Goal: Task Accomplishment & Management: Manage account settings

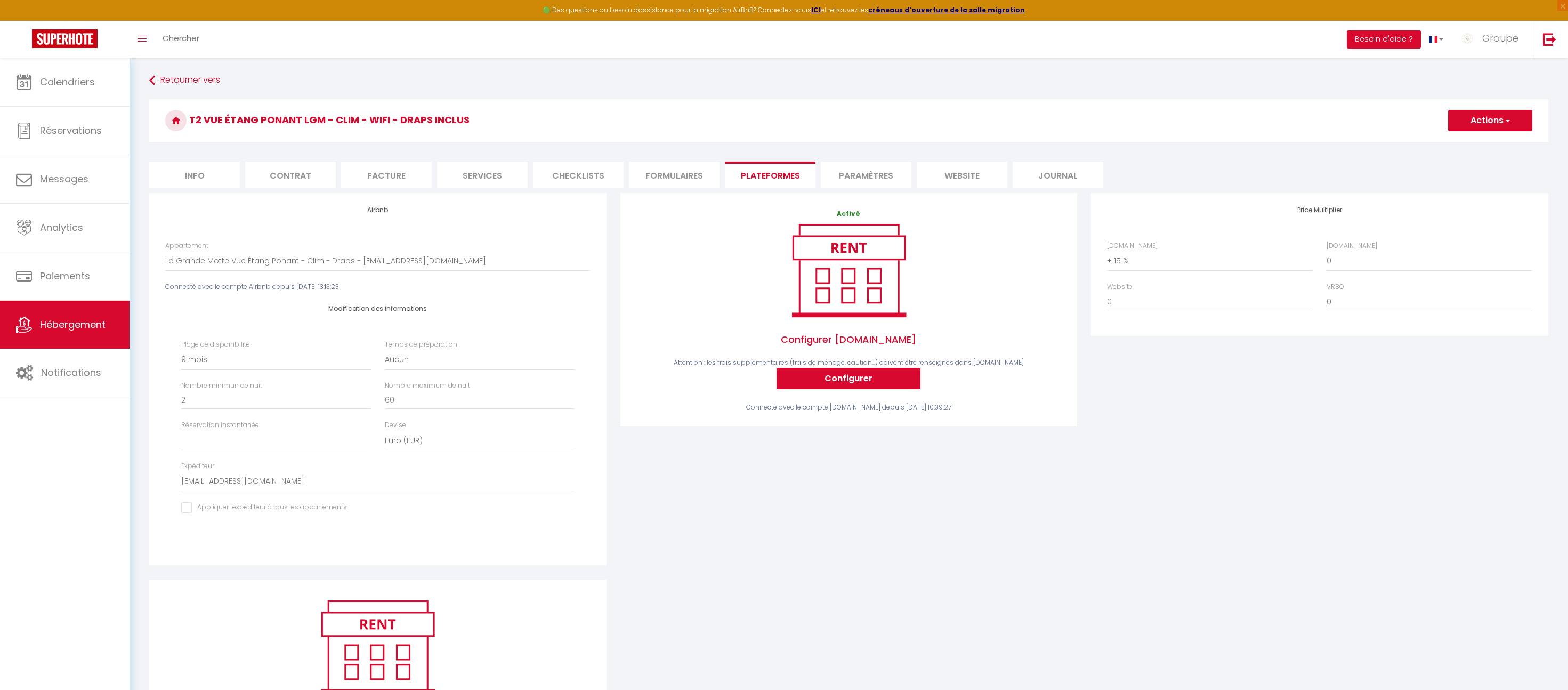
select select "12915-1304152390539382638"
select select "270"
select select
select select "EUR"
select select "+ 15 %"
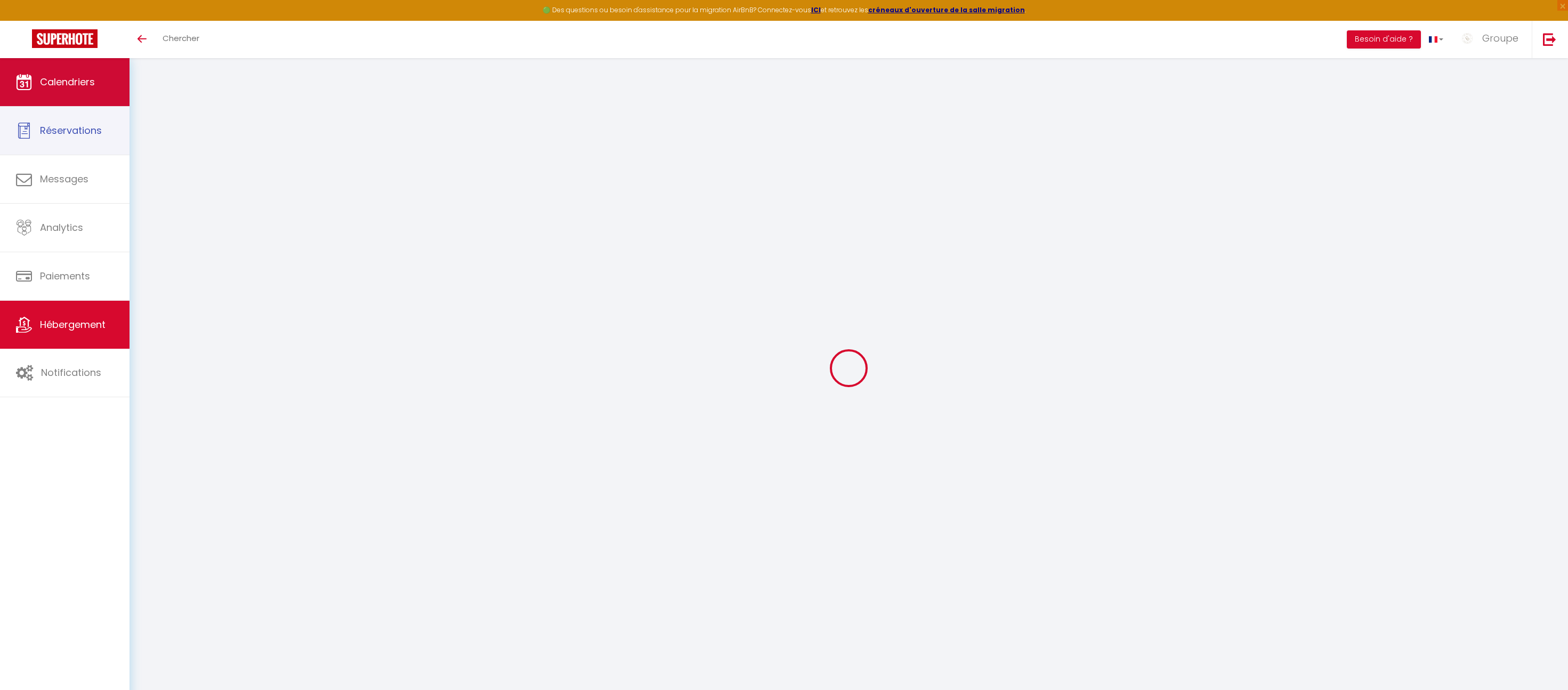
select select "12915-1304152390539382638"
select select "+ 15 %"
select select "270"
select select
select select "EUR"
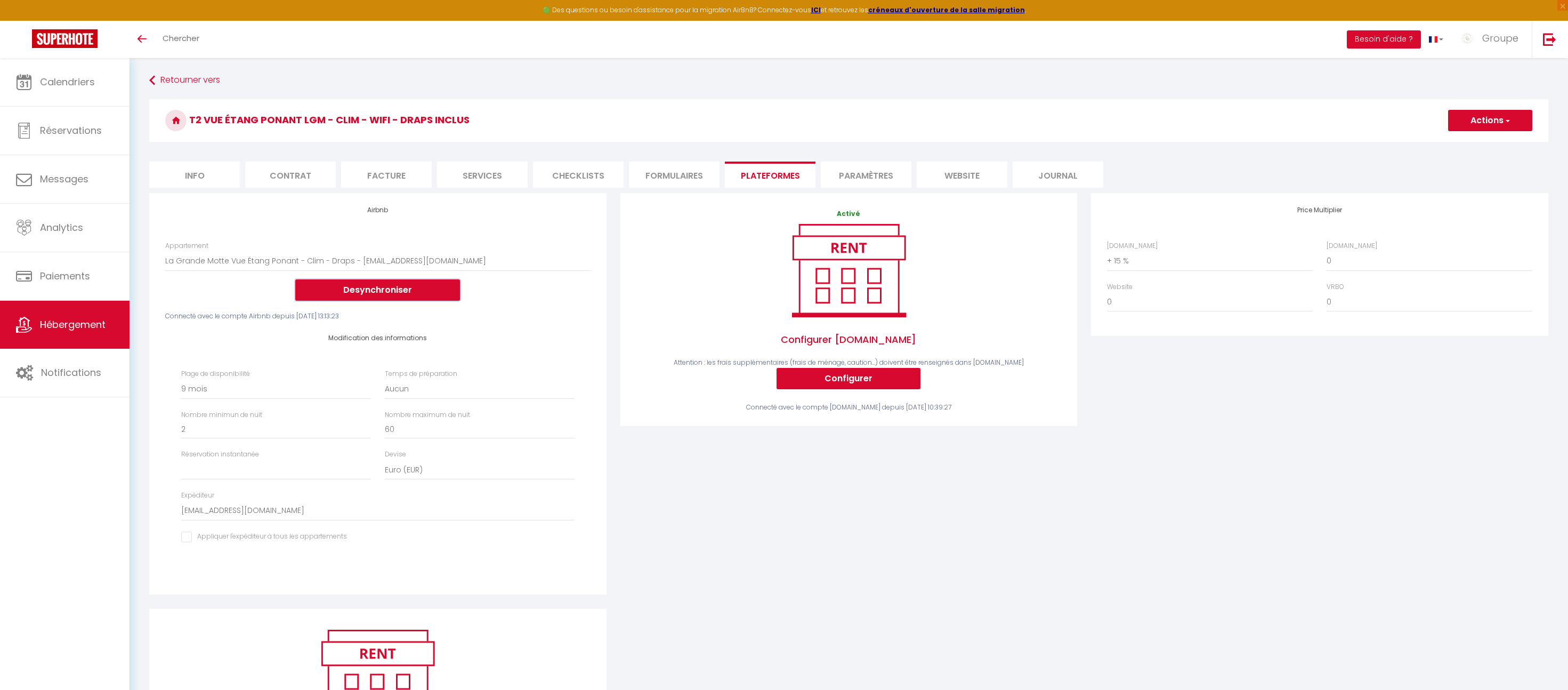
click at [374, 290] on button "Desynchroniser" at bounding box center [377, 290] width 165 height 21
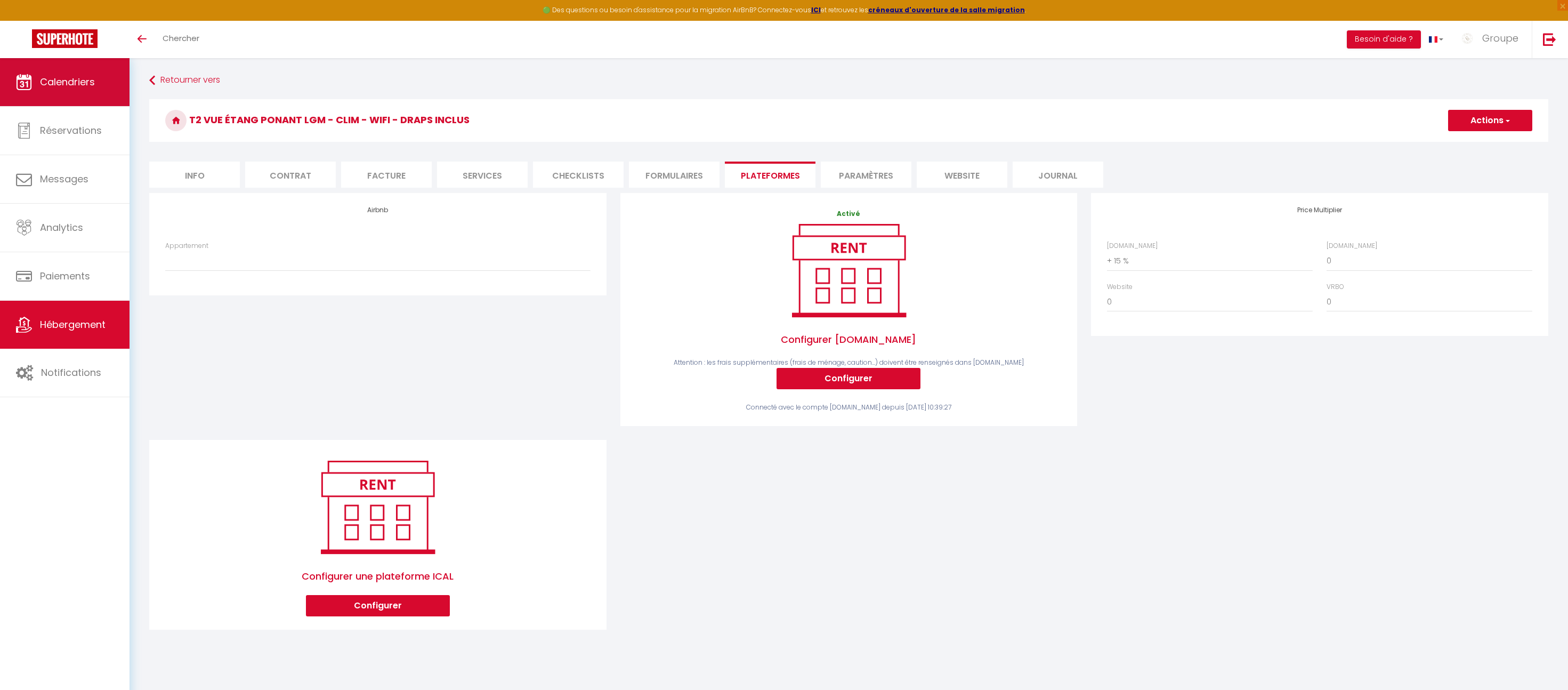
click at [68, 82] on span "Calendriers" at bounding box center [67, 82] width 55 height 14
